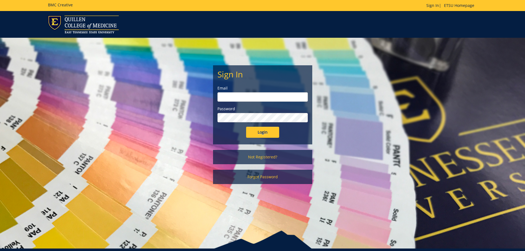
type input "[EMAIL_ADDRESS][DOMAIN_NAME]"
click at [262, 133] on input "Login" at bounding box center [262, 132] width 33 height 11
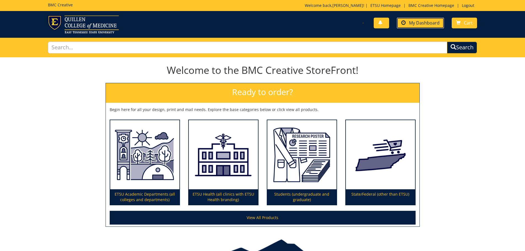
click at [412, 23] on span "My Dashboard" at bounding box center [424, 23] width 31 height 6
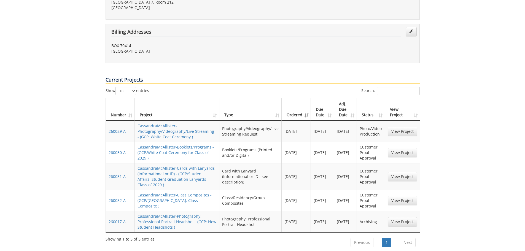
scroll to position [221, 0]
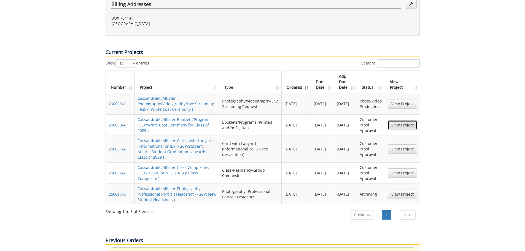
click at [391, 120] on link "View Project" at bounding box center [403, 124] width 30 height 9
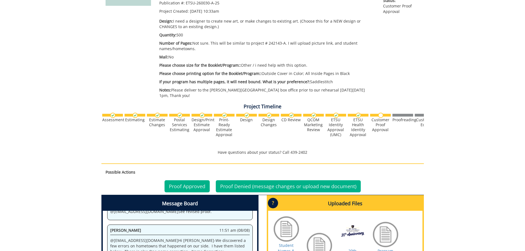
scroll to position [193, 0]
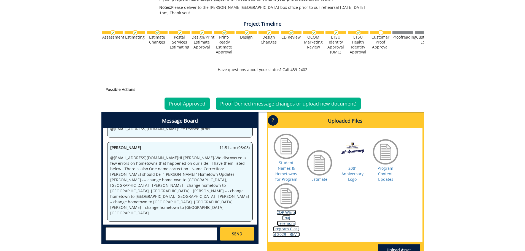
click at [284, 216] on link "COP White Coat Ceremony Program Class of 2029 - REV 2" at bounding box center [286, 223] width 27 height 27
click at [190, 98] on link "Proof Approved" at bounding box center [187, 104] width 45 height 12
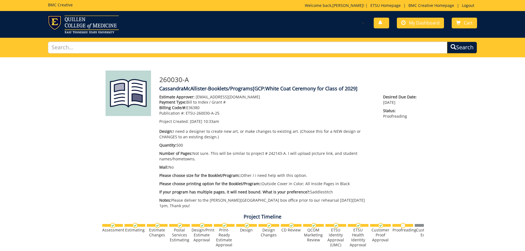
scroll to position [219, 0]
click at [420, 24] on span "My Dashboard" at bounding box center [424, 23] width 31 height 6
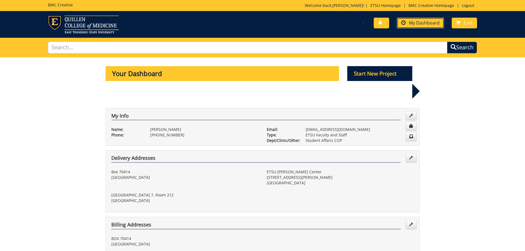
click at [408, 24] on link "My Dashboard" at bounding box center [420, 23] width 47 height 11
click at [417, 20] on span "My Dashboard" at bounding box center [424, 23] width 31 height 6
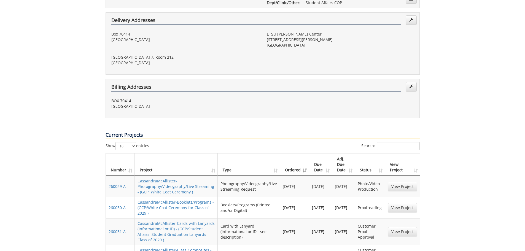
scroll to position [193, 0]
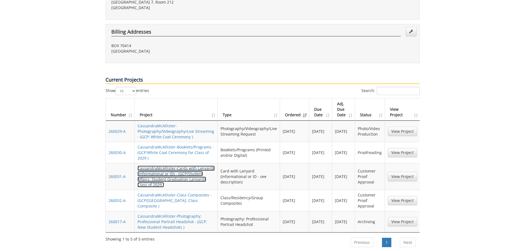
click at [176, 170] on link "CassandraMcAllister-Cards with Lanyards (Informational or ID) - (GCP/Student Af…" at bounding box center [176, 177] width 77 height 22
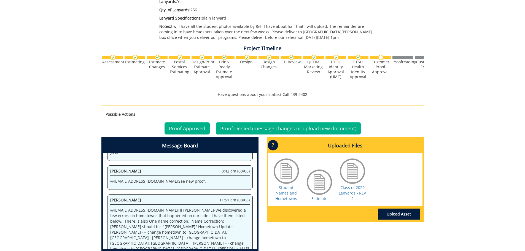
scroll to position [241, 0]
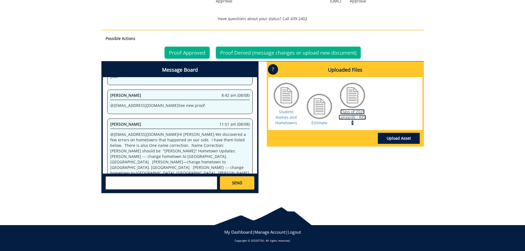
click at [348, 117] on link "Class of 2029 Lanyards - REV 2" at bounding box center [352, 117] width 27 height 16
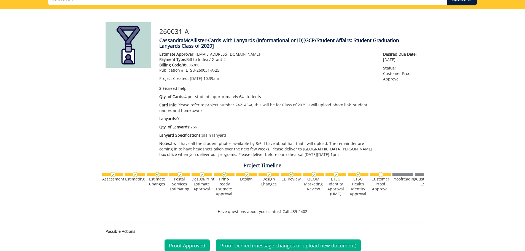
scroll to position [159, 0]
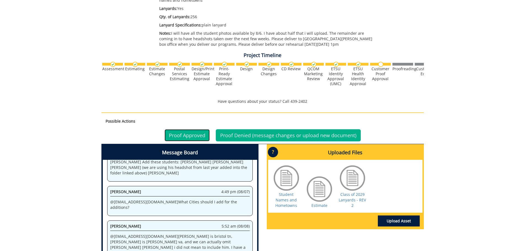
click at [193, 138] on link "Proof Approved" at bounding box center [187, 135] width 45 height 12
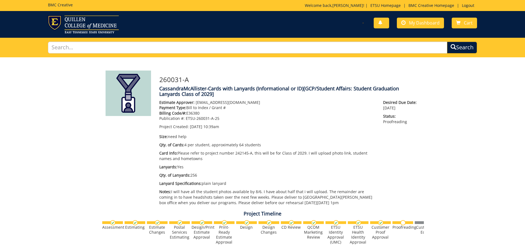
scroll to position [357, 0]
click at [414, 26] on span "My Dashboard" at bounding box center [424, 23] width 31 height 6
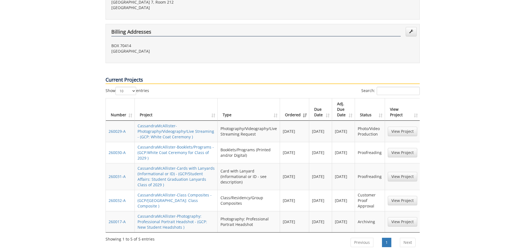
scroll to position [221, 0]
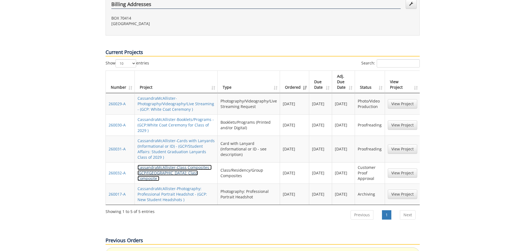
click at [166, 165] on link "CassandraMcAllister-Class Composites - (GCP/SA: Class Composite )" at bounding box center [175, 173] width 74 height 16
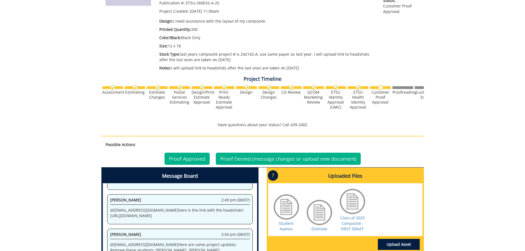
scroll to position [138, 0]
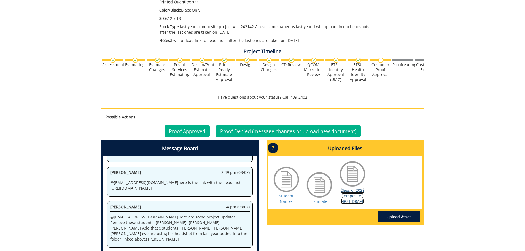
click at [350, 198] on link "Class of 2029 Composite - FIRST DRAFT" at bounding box center [353, 196] width 24 height 16
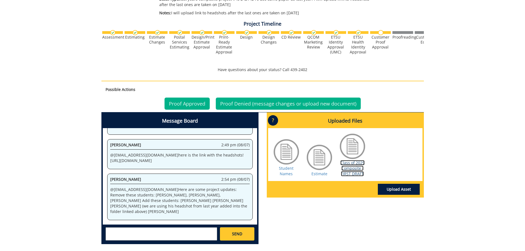
scroll to position [216, 0]
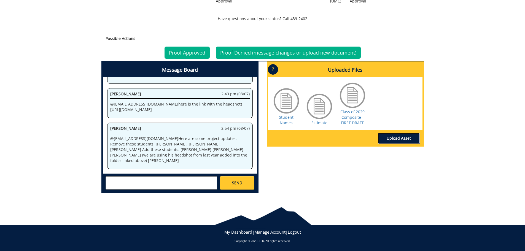
click at [402, 138] on link "Upload Asset" at bounding box center [399, 138] width 42 height 11
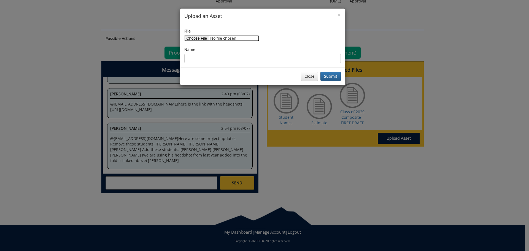
click at [202, 39] on input "File" at bounding box center [221, 38] width 75 height 6
click at [315, 79] on button "Close" at bounding box center [309, 76] width 17 height 9
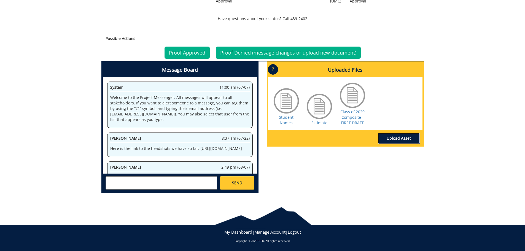
click at [393, 139] on link "Upload Asset" at bounding box center [399, 138] width 42 height 11
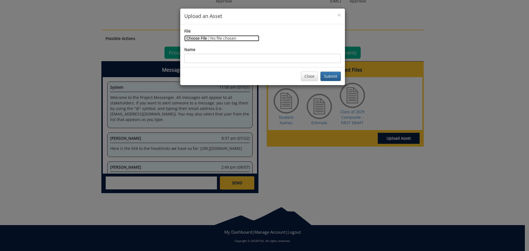
click at [202, 39] on input "File" at bounding box center [221, 38] width 75 height 6
type input "C:\fakepath\Rice, Bayley ([PERSON_NAME]).jpg"
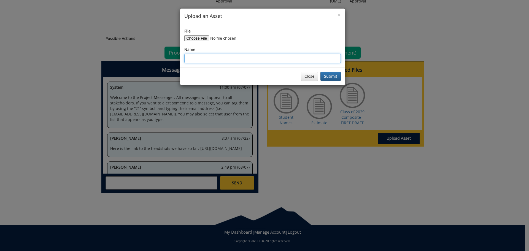
click at [255, 59] on input "Name" at bounding box center [262, 58] width 157 height 9
type input "Bayley Rice"
click at [328, 77] on button "Submit" at bounding box center [331, 76] width 20 height 9
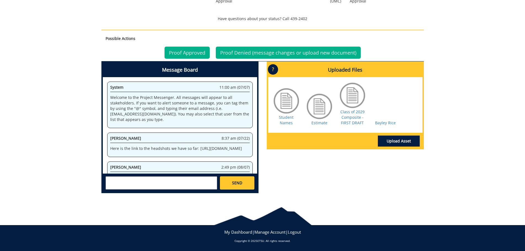
click at [189, 187] on textarea at bounding box center [162, 182] width 112 height 13
click at [147, 189] on small "[EMAIL_ADDRESS][DOMAIN_NAME]" at bounding box center [172, 188] width 55 height 4
paste textarea "For our composite, we use preferred names only. Can you please update the names…"
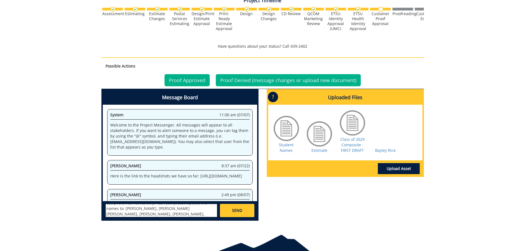
type textarea "@[EMAIL_ADDRESS][DOMAIN_NAME] For our composite, we use preferred names only. C…"
click at [236, 212] on span "SEND" at bounding box center [237, 211] width 10 height 6
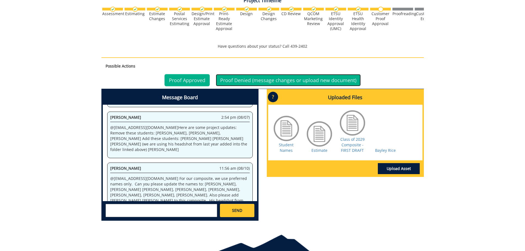
scroll to position [84, 0]
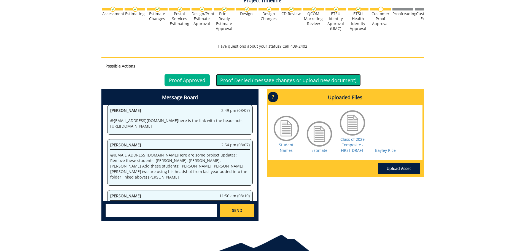
click at [258, 81] on link "Proof Denied (message changes or upload new document)" at bounding box center [288, 80] width 145 height 12
